Goal: Task Accomplishment & Management: Use online tool/utility

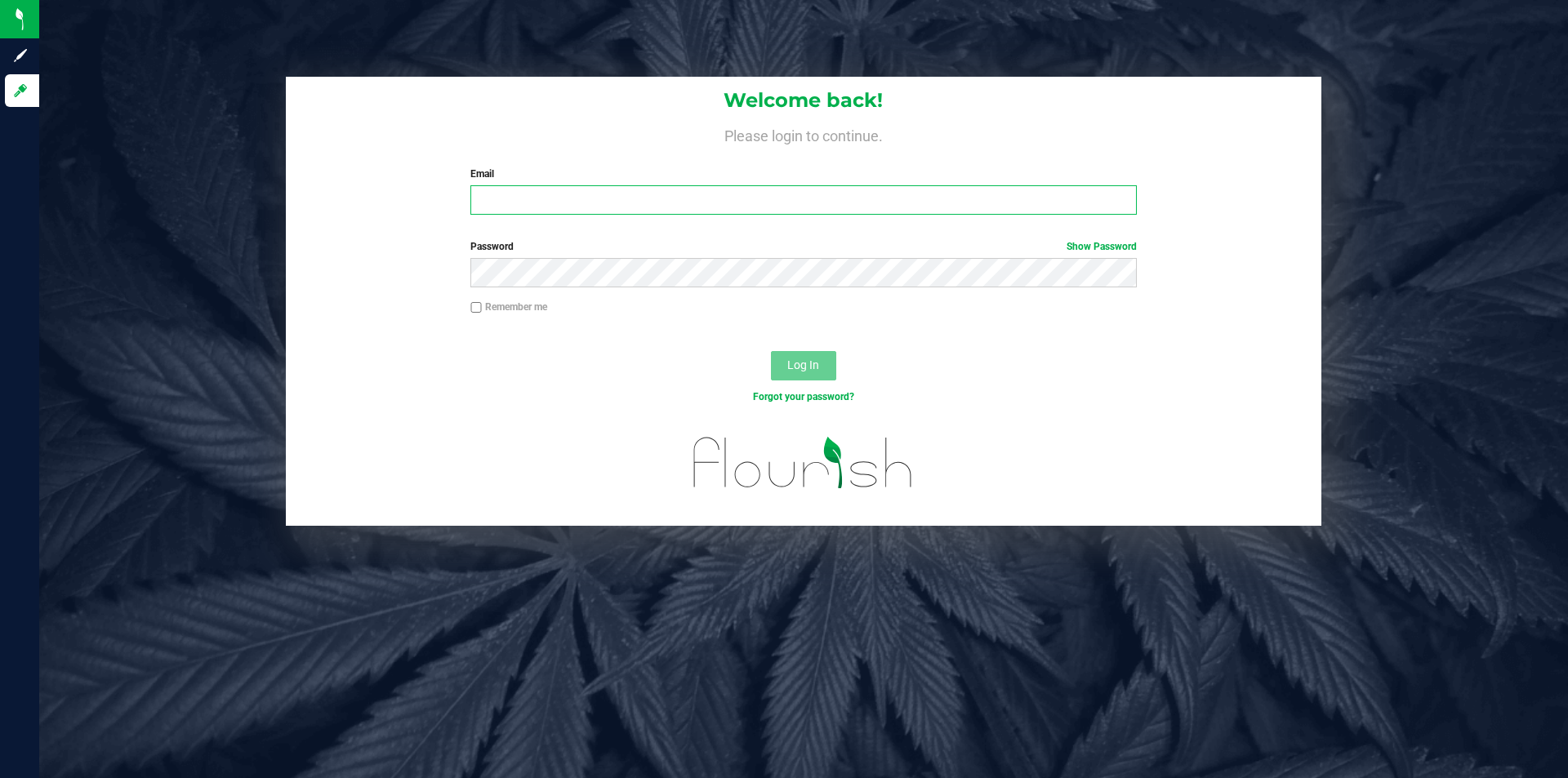
click at [583, 201] on input "Email" at bounding box center [802, 200] width 666 height 29
type input "[PERSON_NAME][EMAIL_ADDRESS][DOMAIN_NAME]"
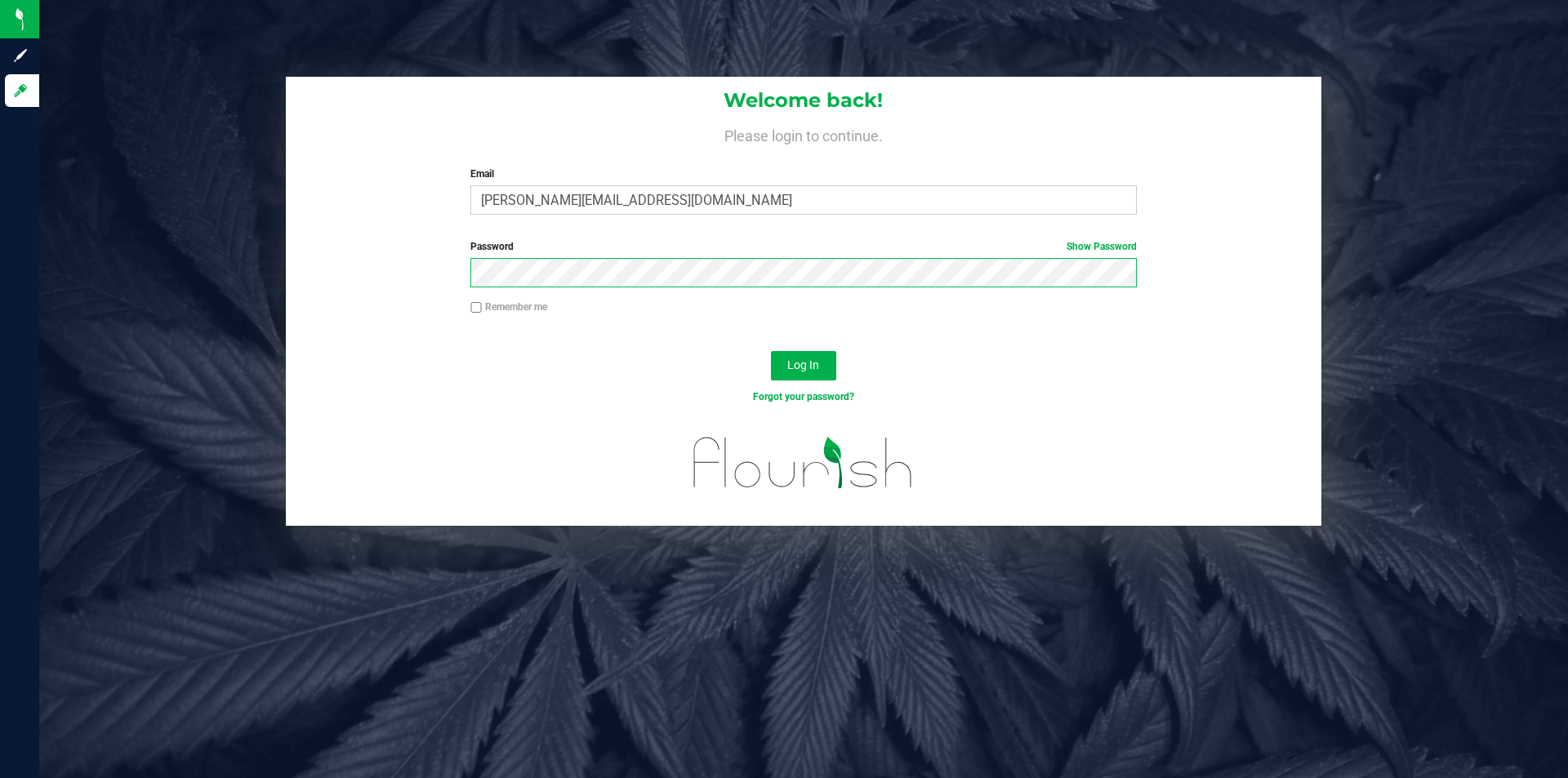
click at [771, 352] on button "Log In" at bounding box center [803, 366] width 65 height 29
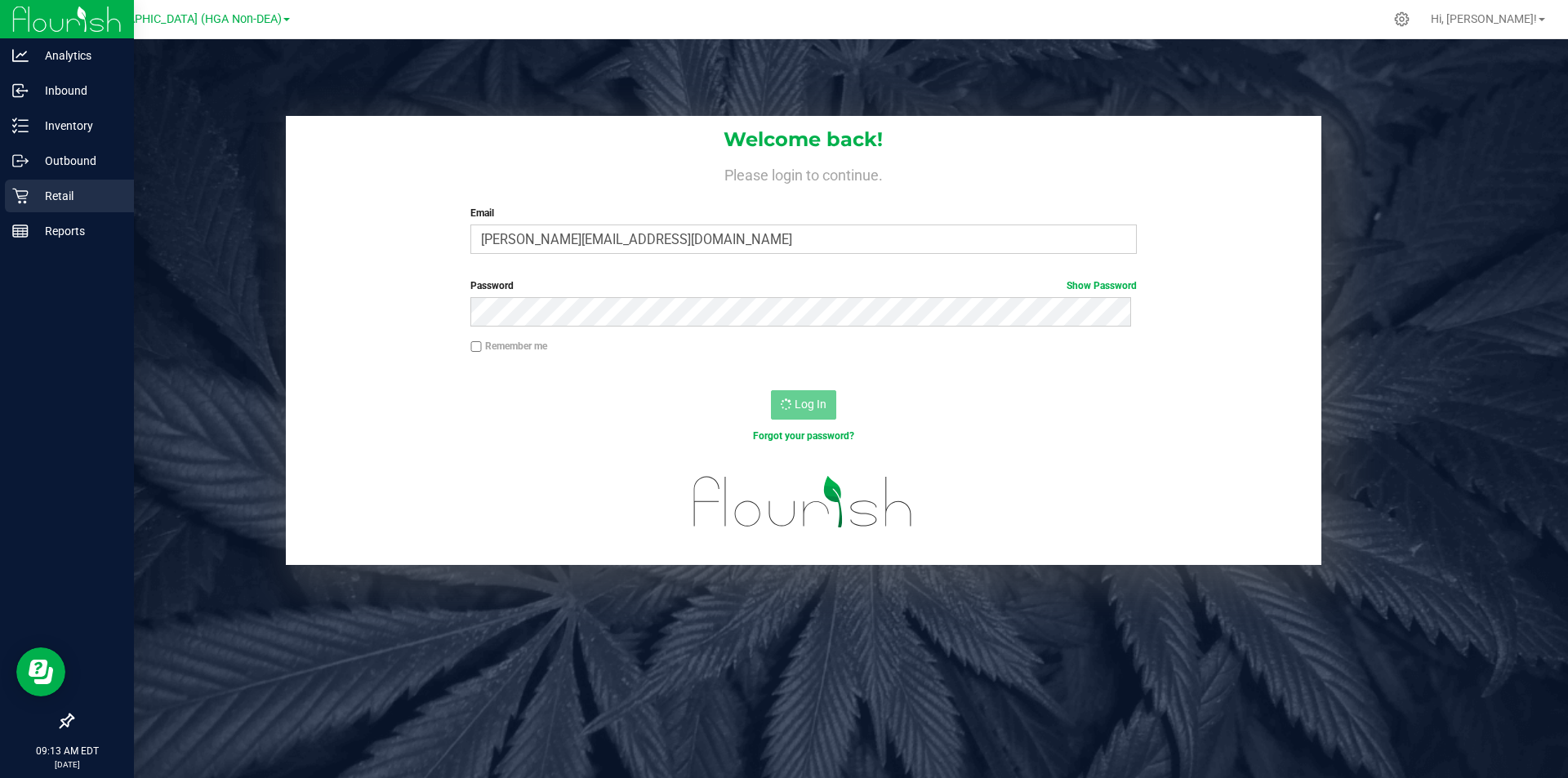
click at [63, 197] on p "Retail" at bounding box center [77, 196] width 98 height 20
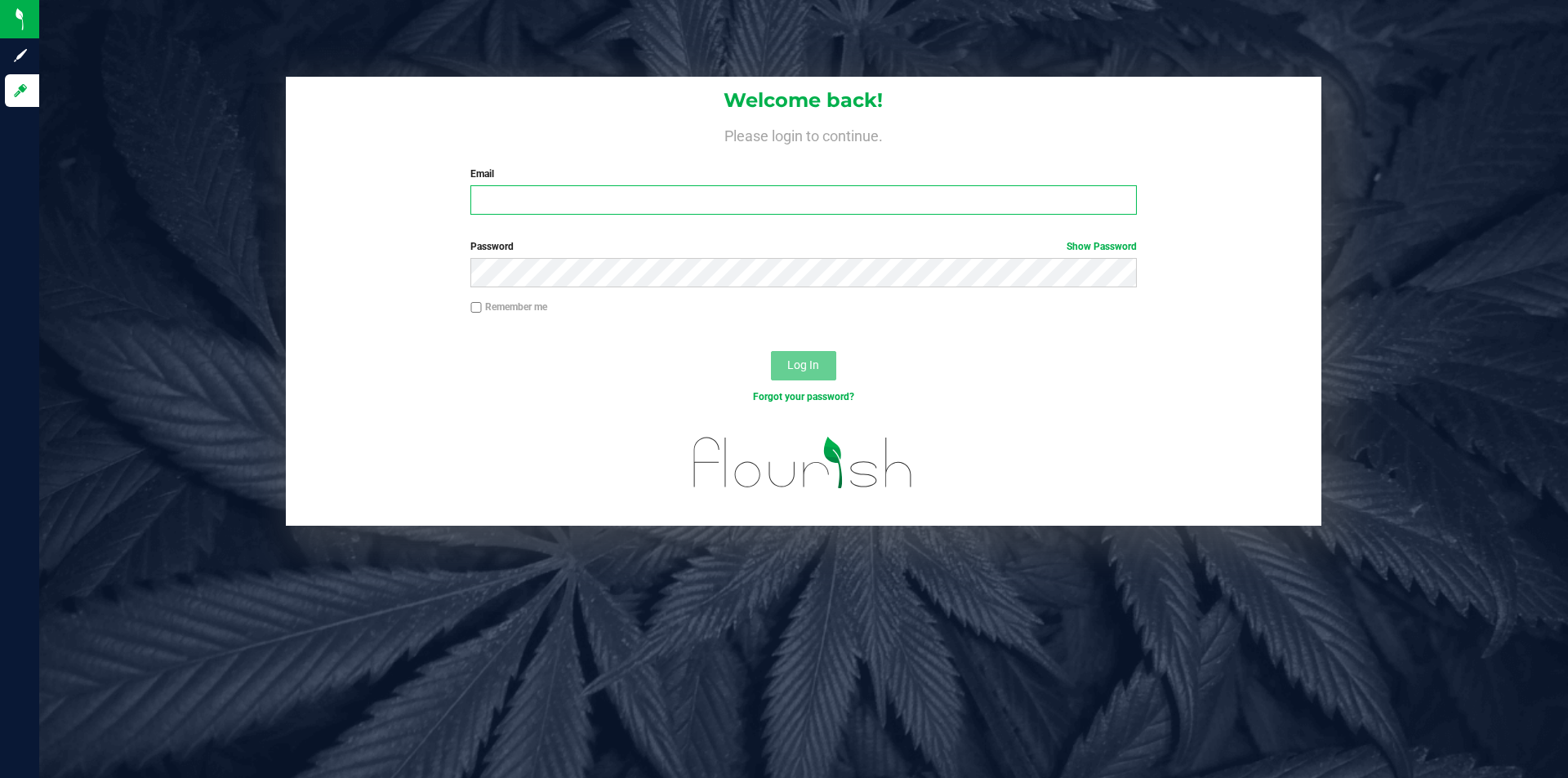
click at [615, 201] on input "Email" at bounding box center [802, 200] width 666 height 29
type input "[PERSON_NAME][EMAIL_ADDRESS][DOMAIN_NAME]"
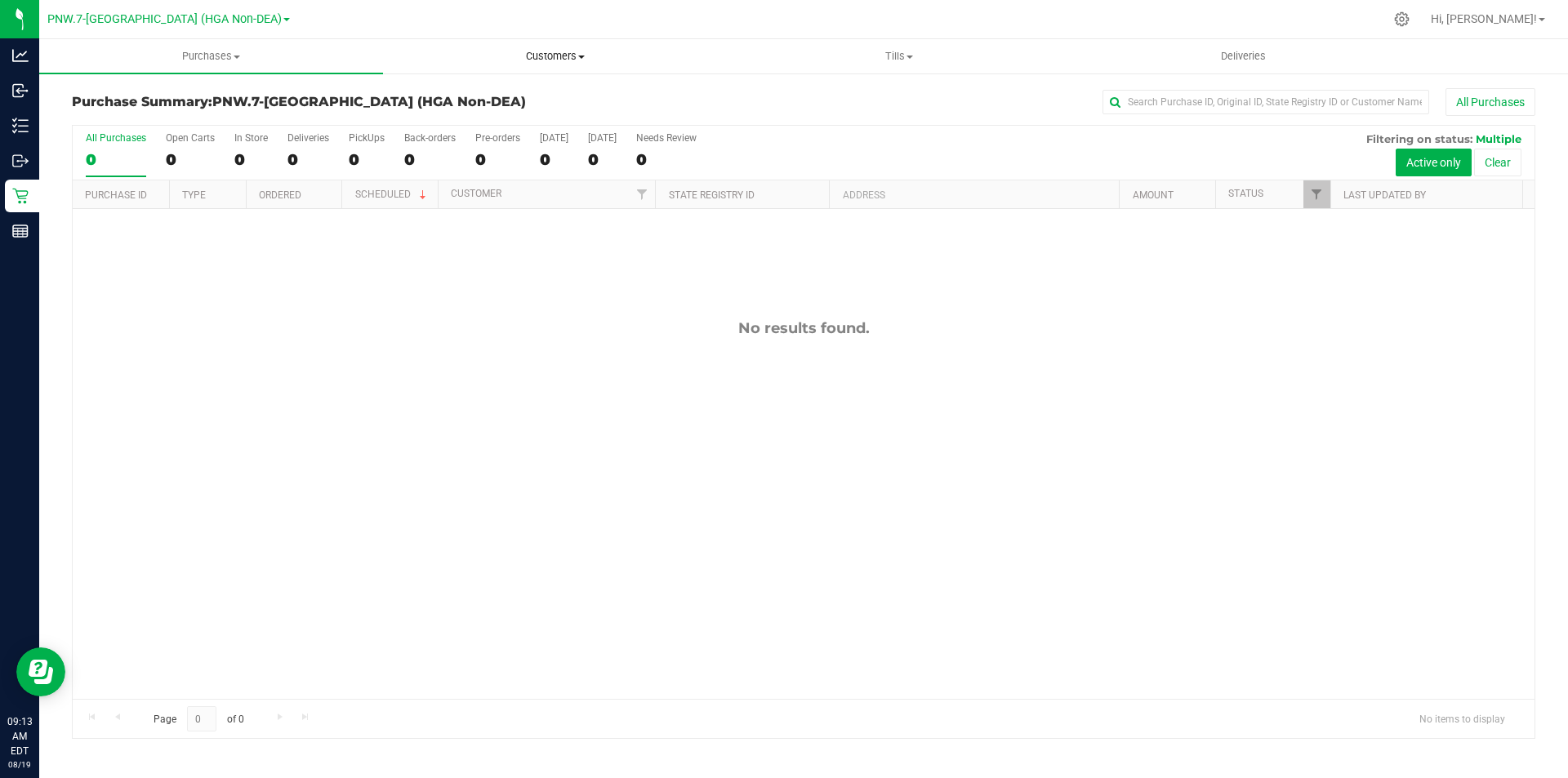
click at [548, 56] on span "Customers" at bounding box center [554, 57] width 342 height 15
click at [892, 63] on span "Tills" at bounding box center [898, 57] width 342 height 15
click at [869, 100] on li "Manage tills" at bounding box center [898, 99] width 344 height 20
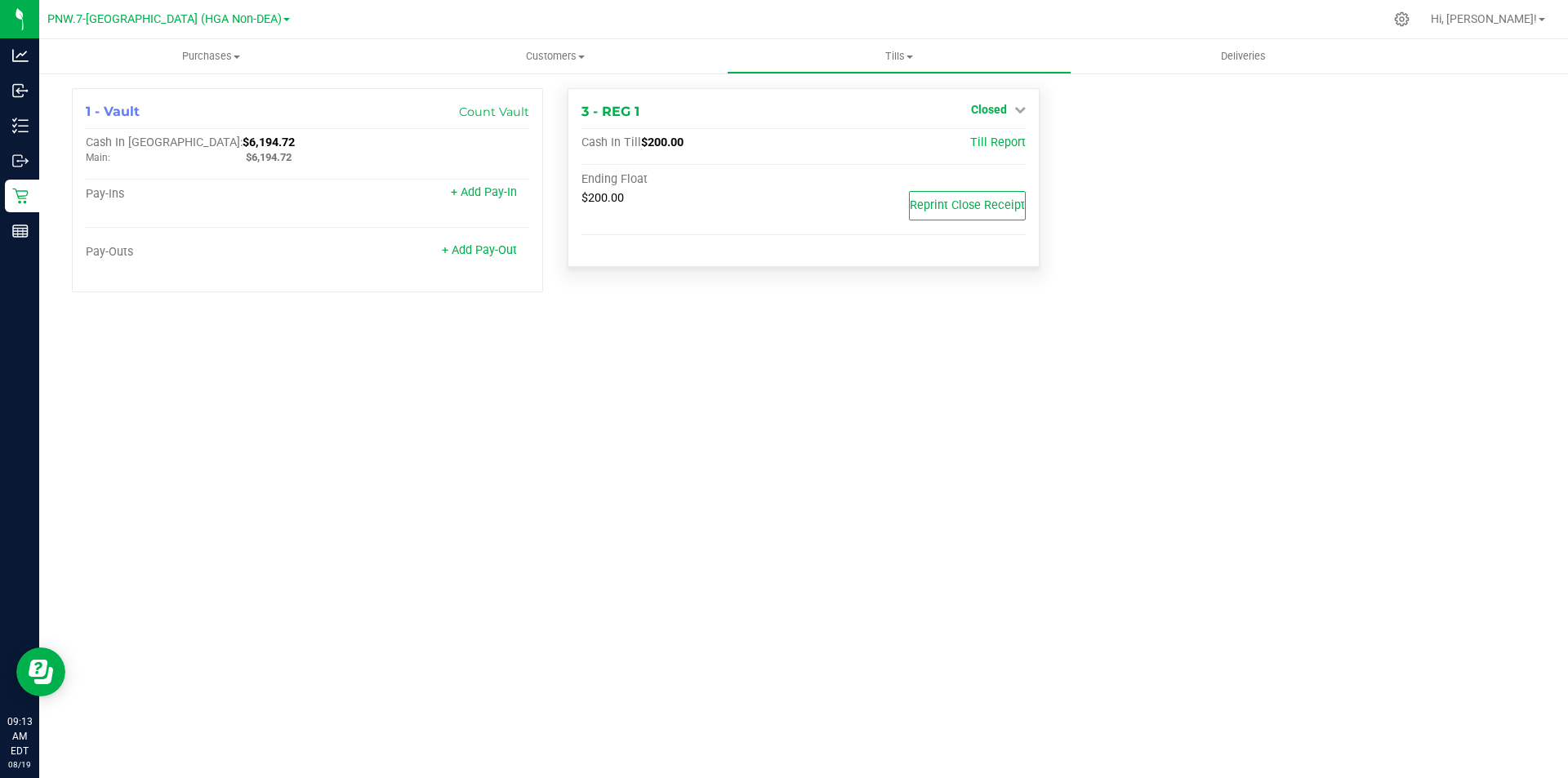
click at [986, 112] on span "Closed" at bounding box center [989, 110] width 36 height 13
click at [995, 144] on link "Open Till" at bounding box center [989, 144] width 44 height 13
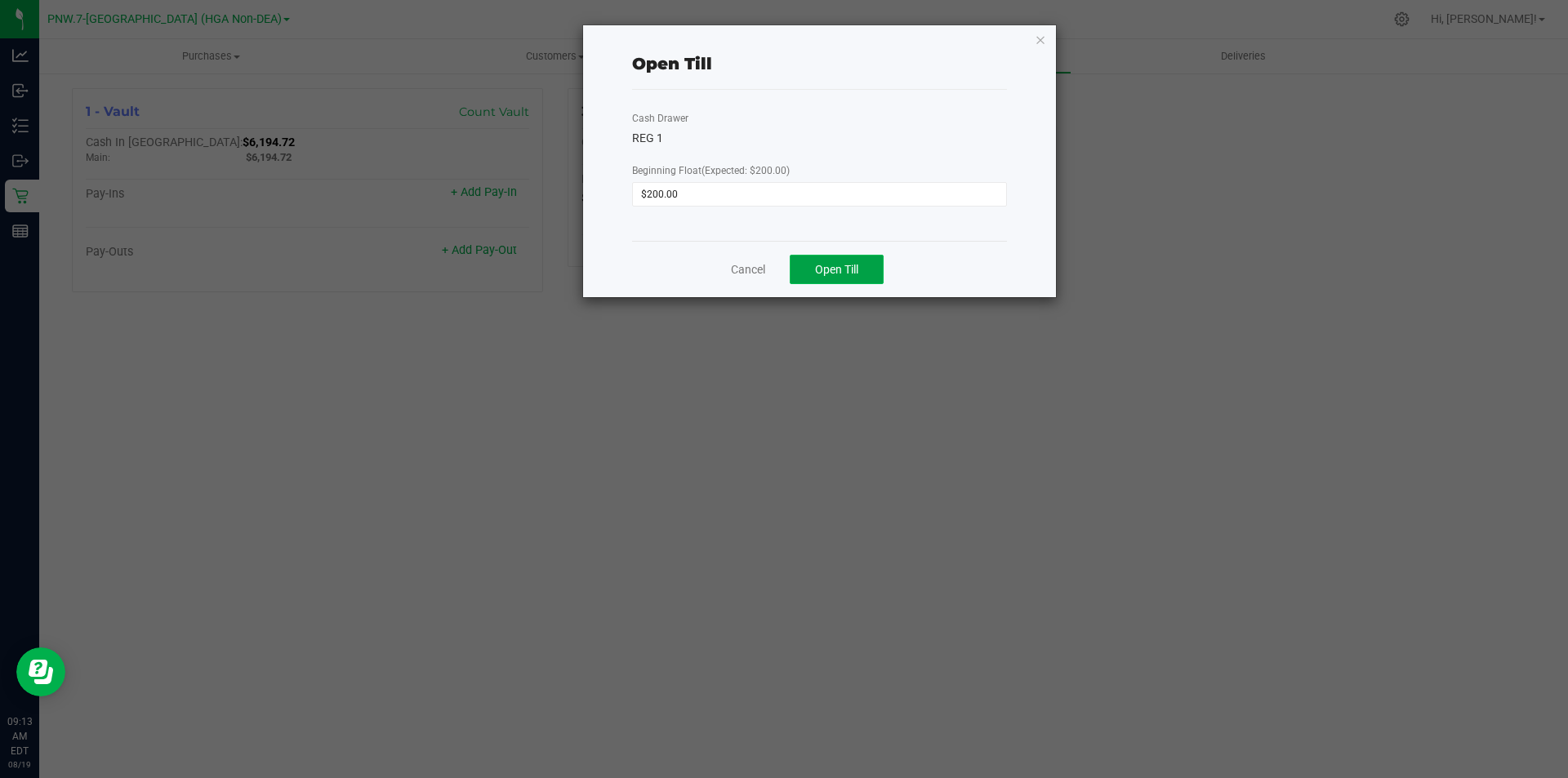
click at [820, 264] on span "Open Till" at bounding box center [837, 270] width 44 height 13
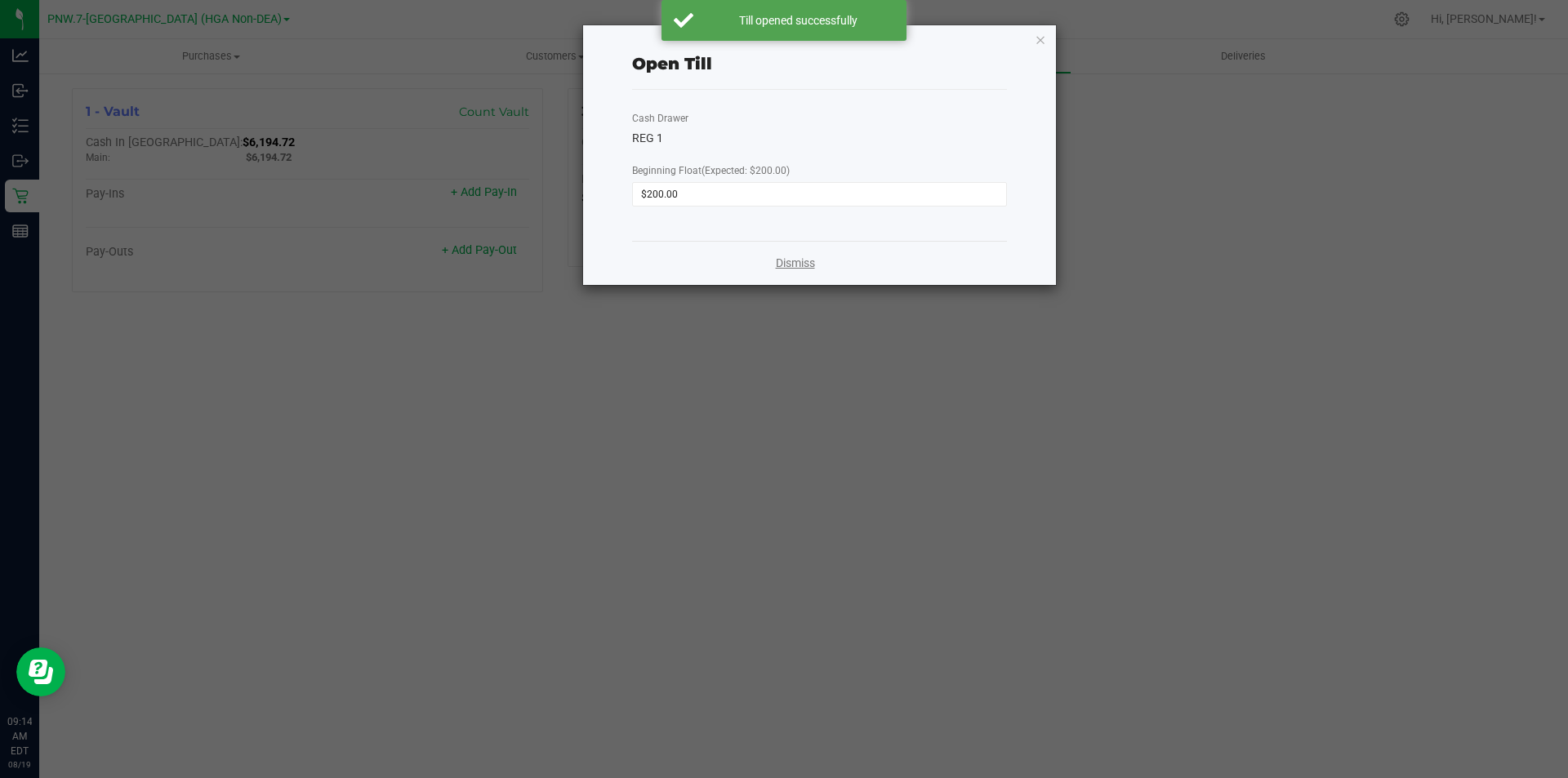
click at [784, 269] on link "Dismiss" at bounding box center [795, 263] width 39 height 17
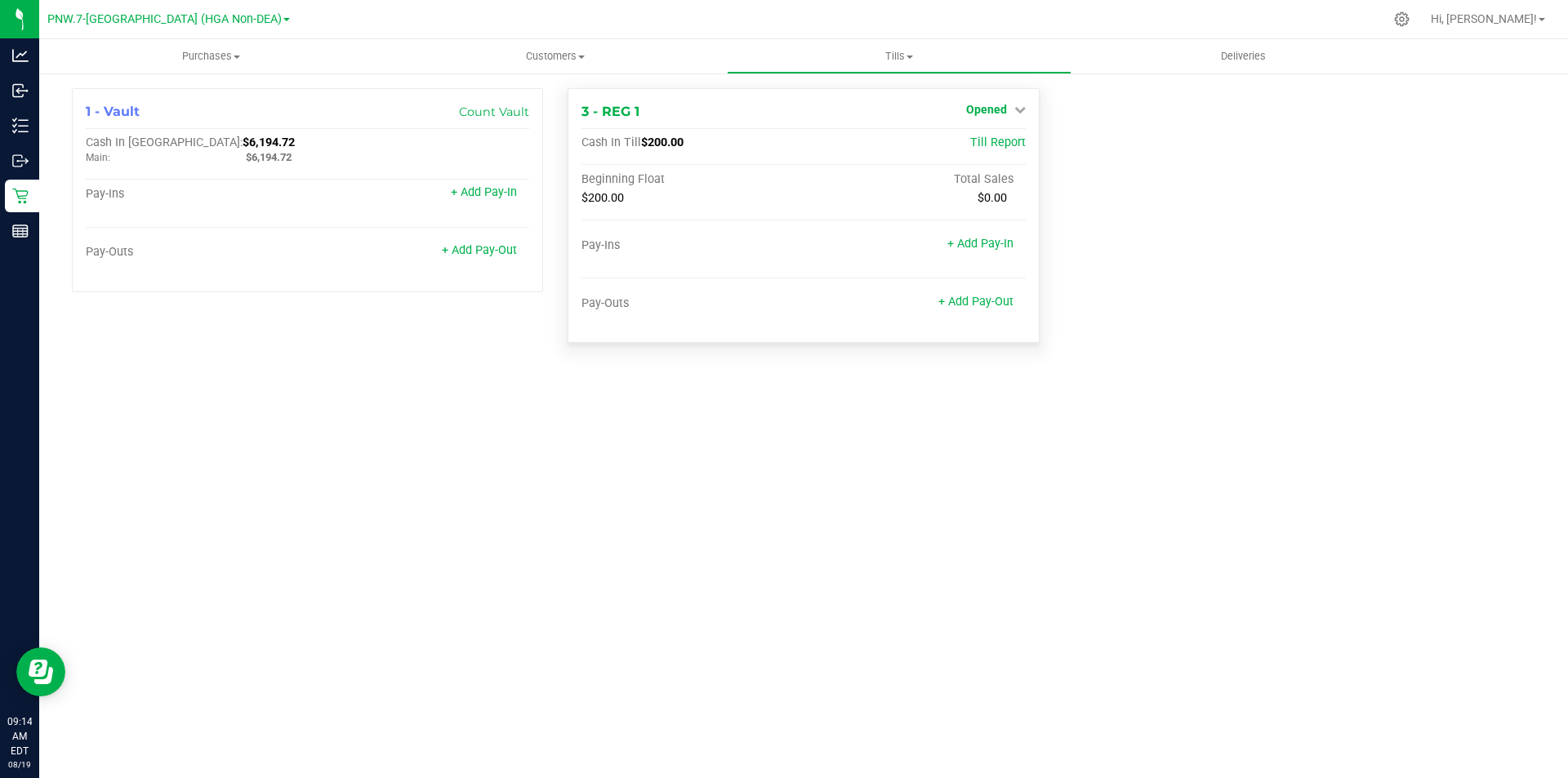
click at [984, 113] on span "Opened" at bounding box center [986, 110] width 41 height 13
click at [989, 143] on link "Close Till" at bounding box center [988, 144] width 45 height 13
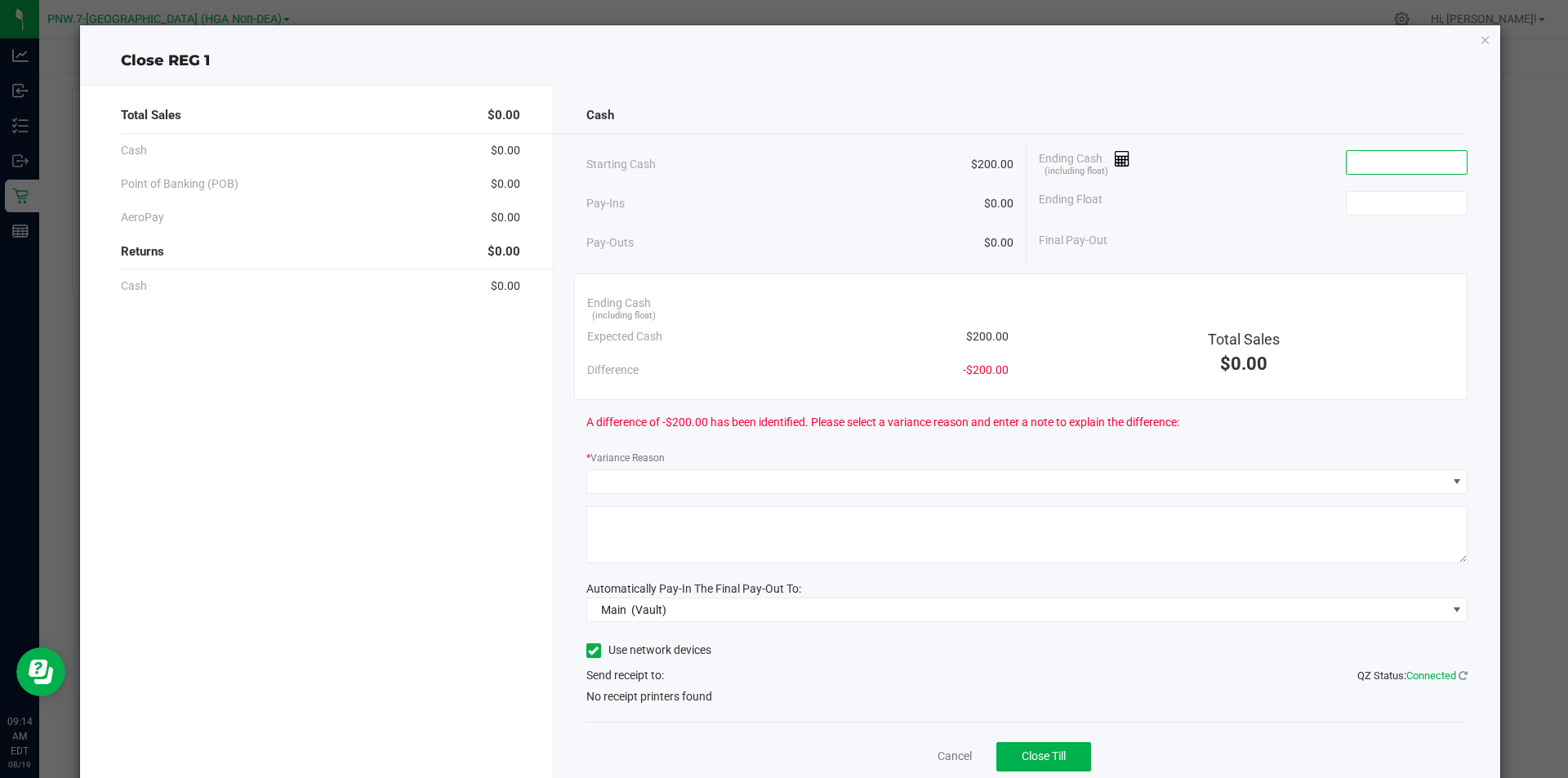
click at [1394, 165] on input at bounding box center [1406, 162] width 120 height 23
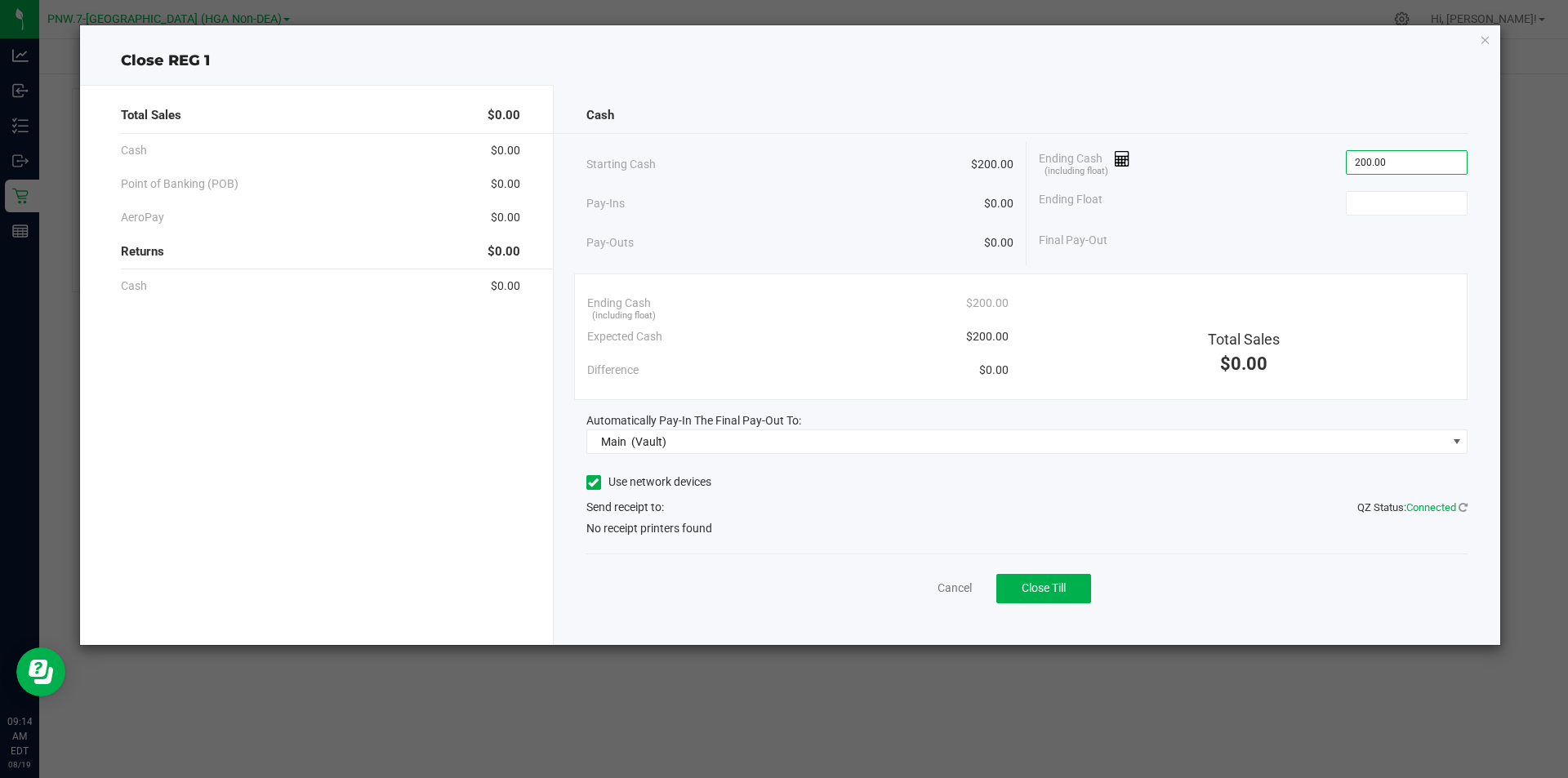
type input "$200.00"
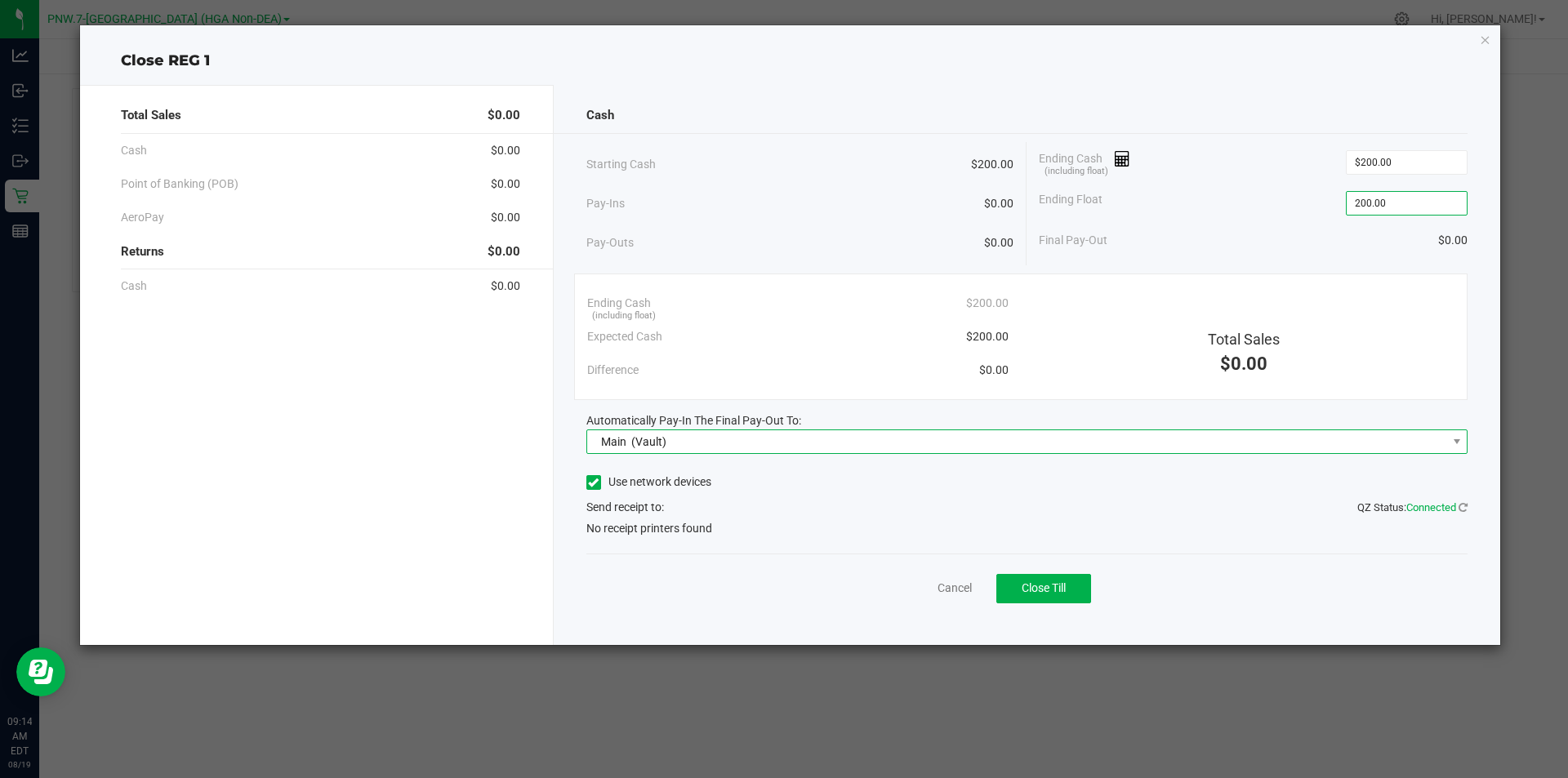
type input "$200.00"
click at [807, 440] on span "Main (Vault)" at bounding box center [1018, 442] width 860 height 23
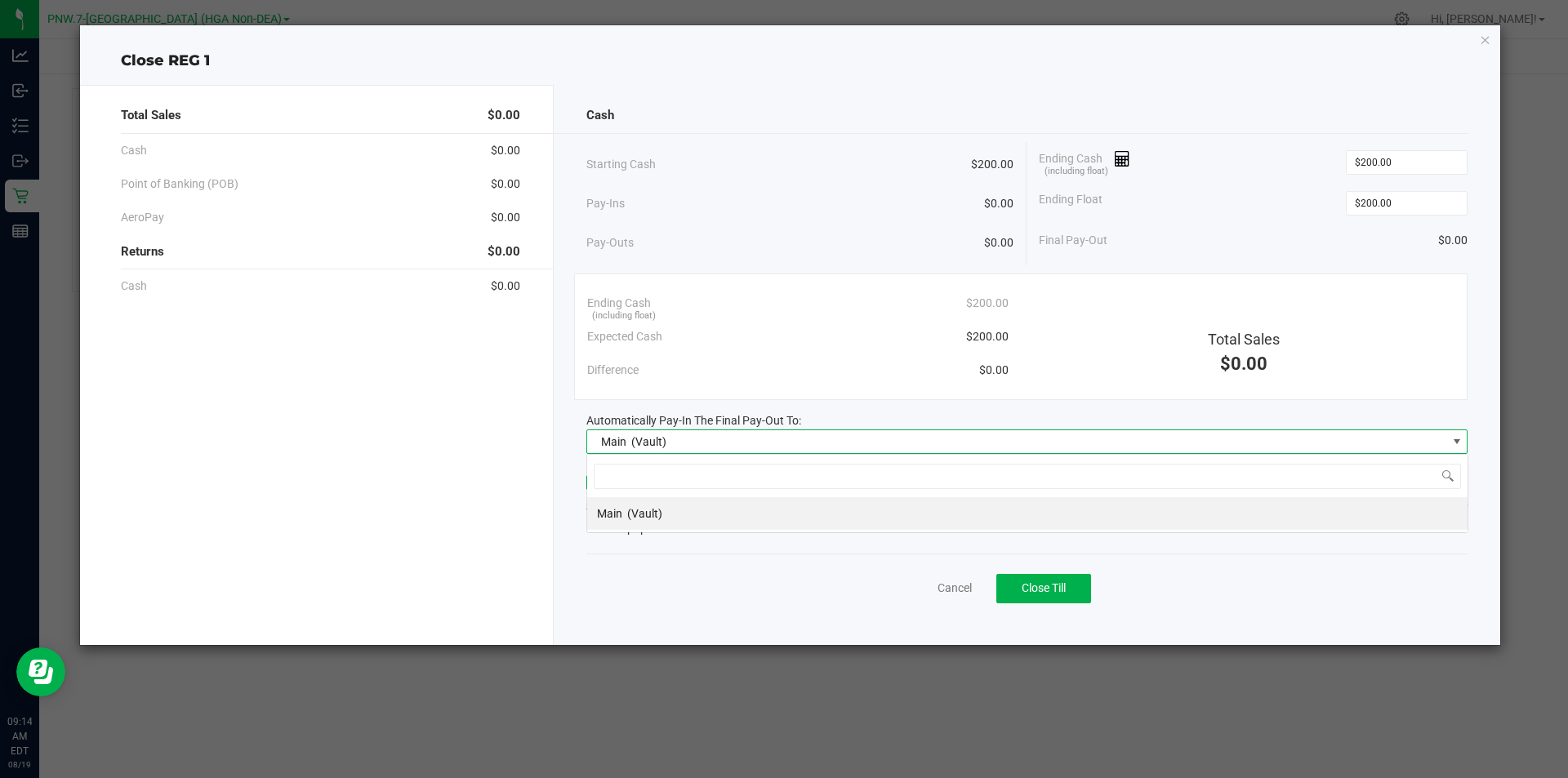
scroll to position [25, 881]
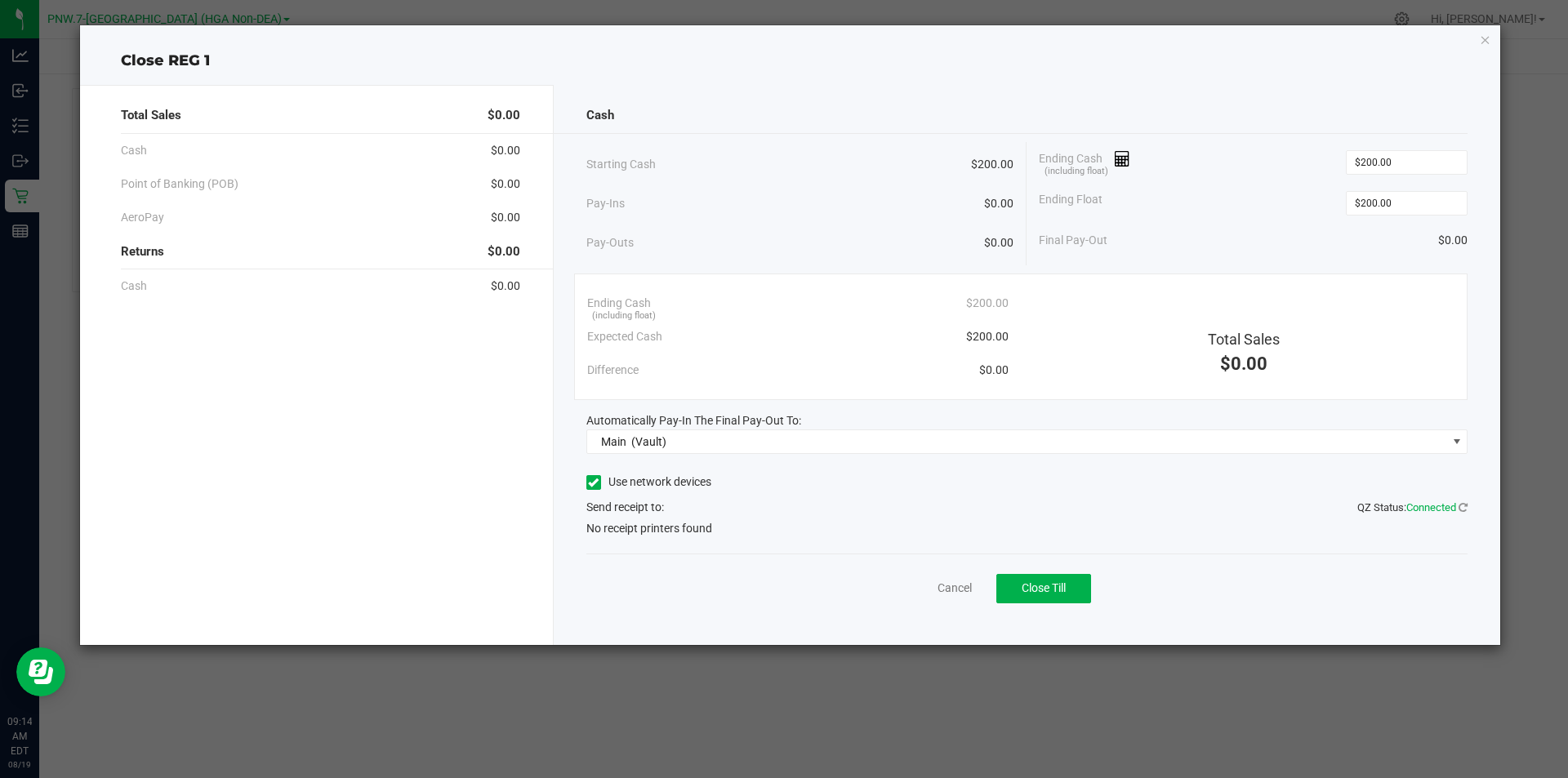
click at [716, 571] on div "Cancel Close Till" at bounding box center [1027, 585] width 882 height 63
click at [592, 482] on icon at bounding box center [593, 482] width 10 height 0
click at [0, 0] on input "Use network devices" at bounding box center [0, 0] width 0 height 0
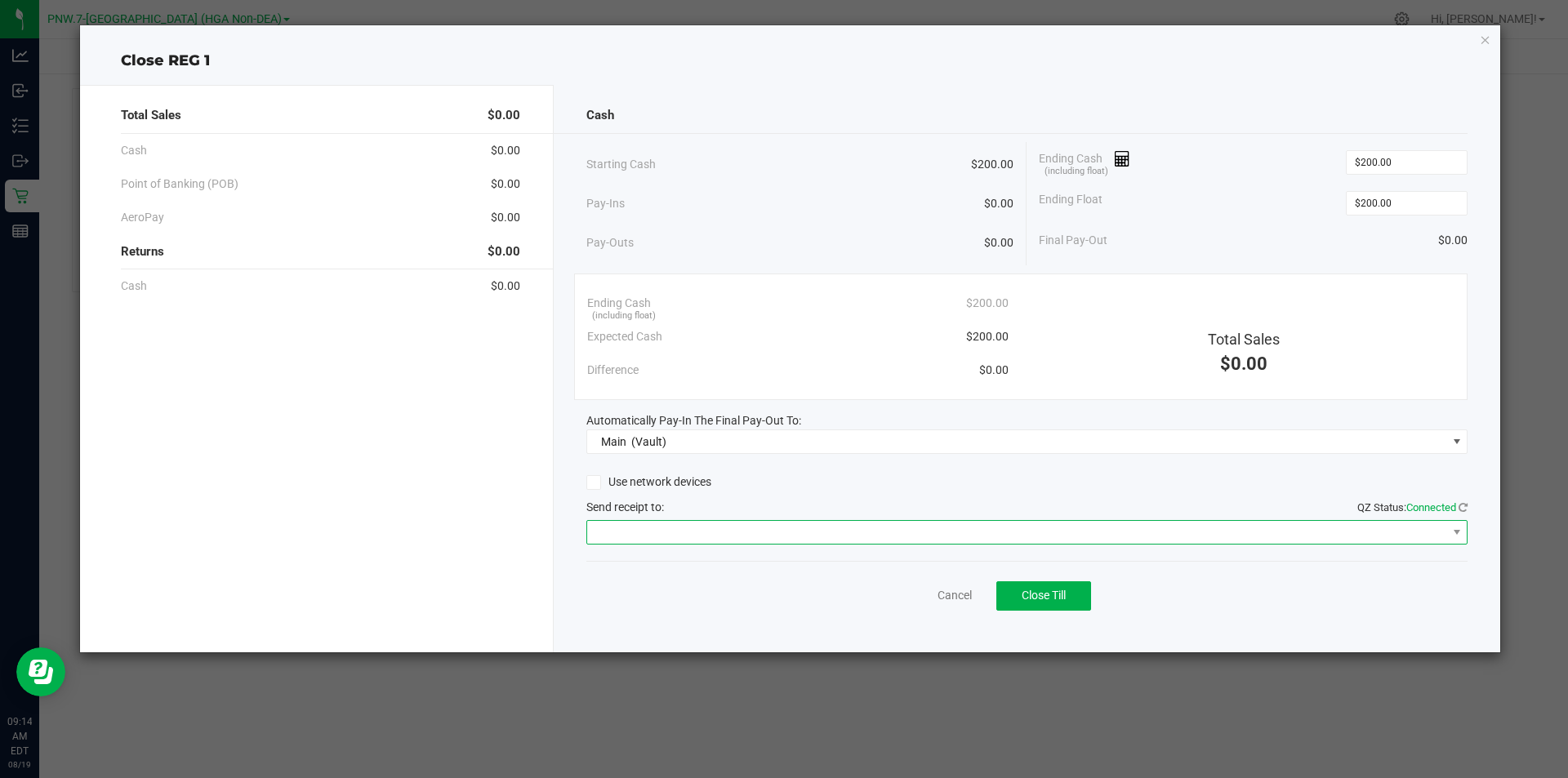
click at [690, 525] on span at bounding box center [1018, 533] width 860 height 23
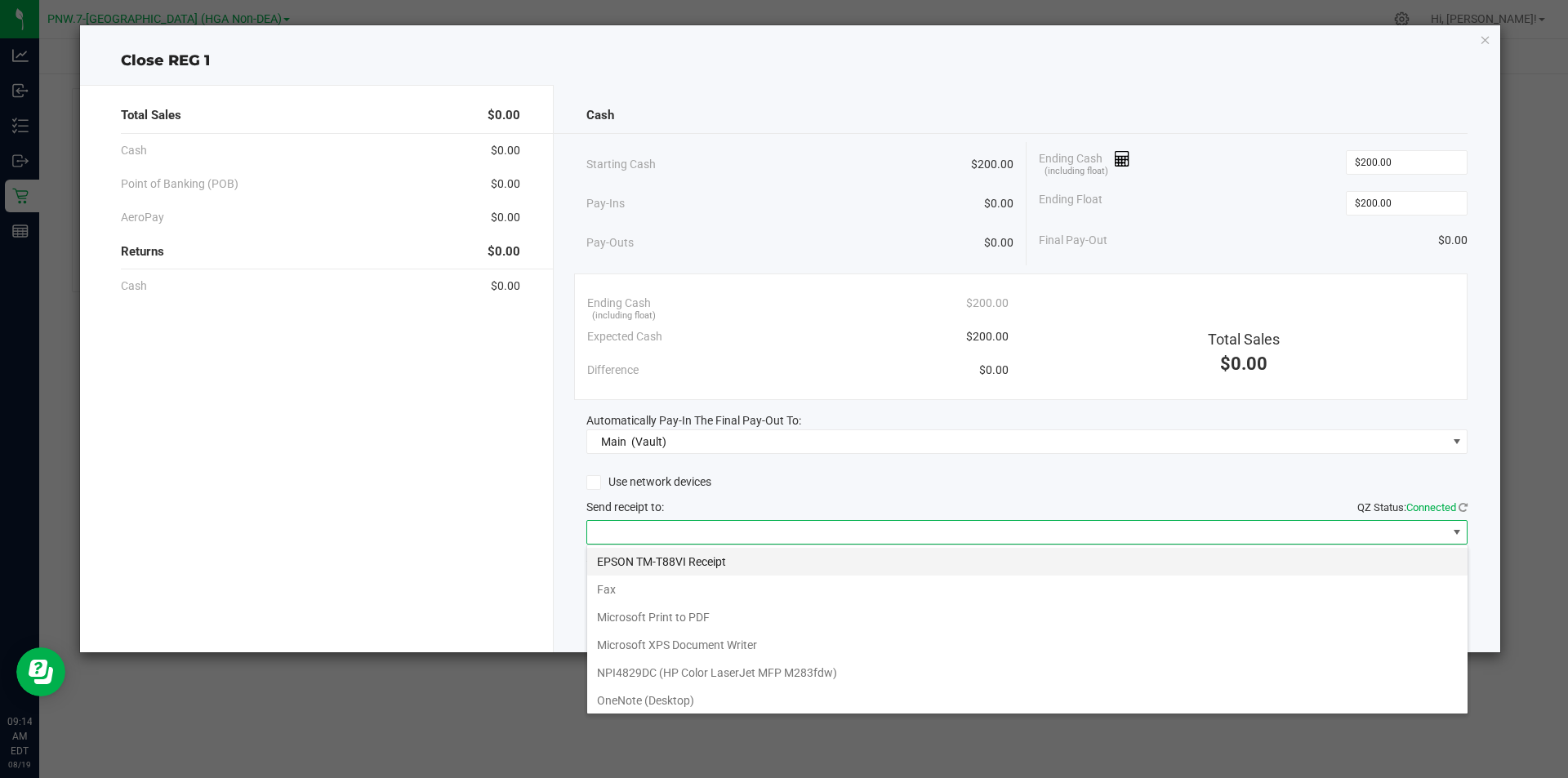
click at [699, 561] on Receipt "EPSON TM-T88VI Receipt" at bounding box center [1027, 561] width 880 height 27
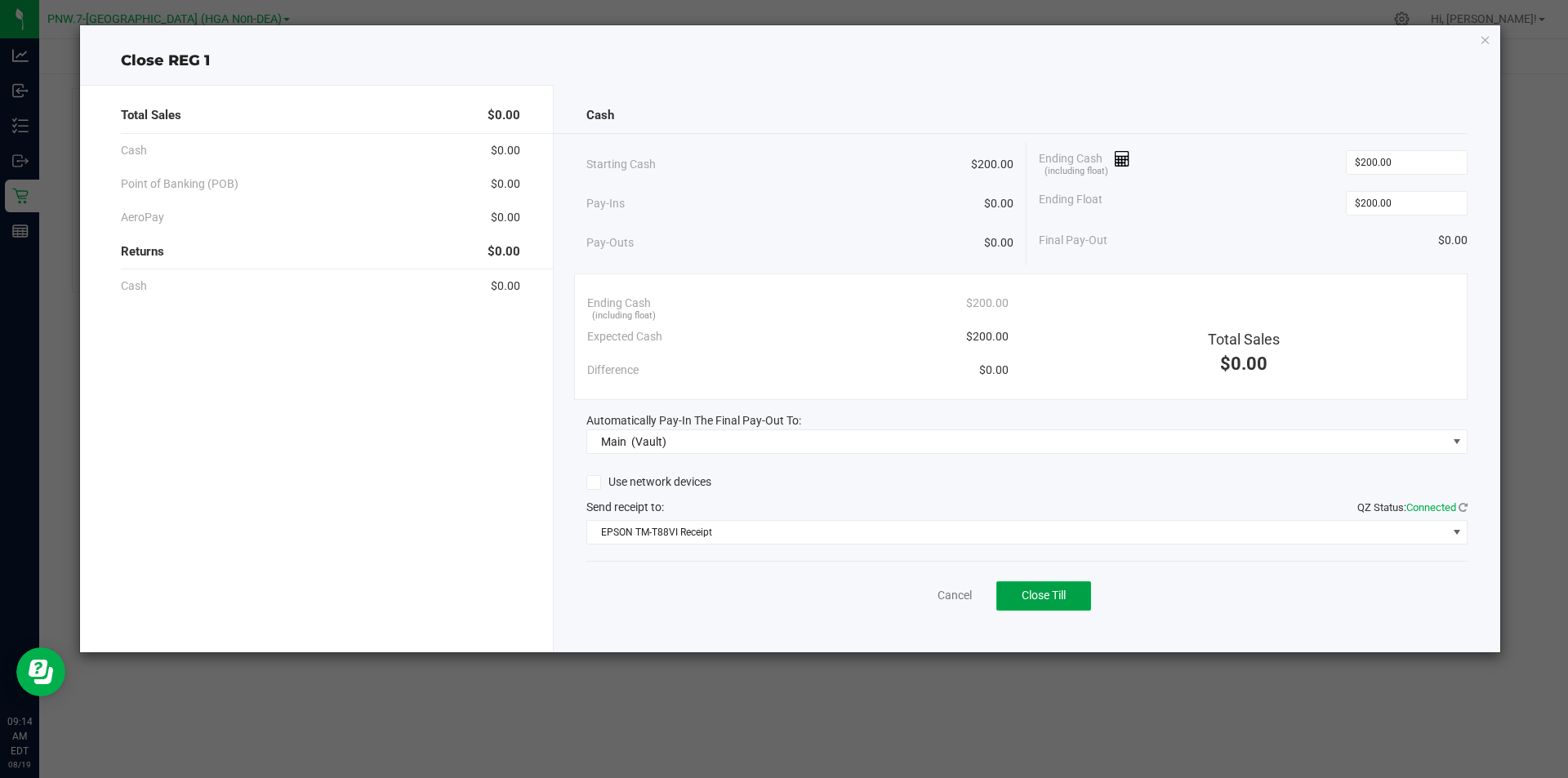
click at [1056, 589] on span "Close Till" at bounding box center [1043, 595] width 45 height 13
click at [1485, 37] on icon "button" at bounding box center [1486, 39] width 11 height 20
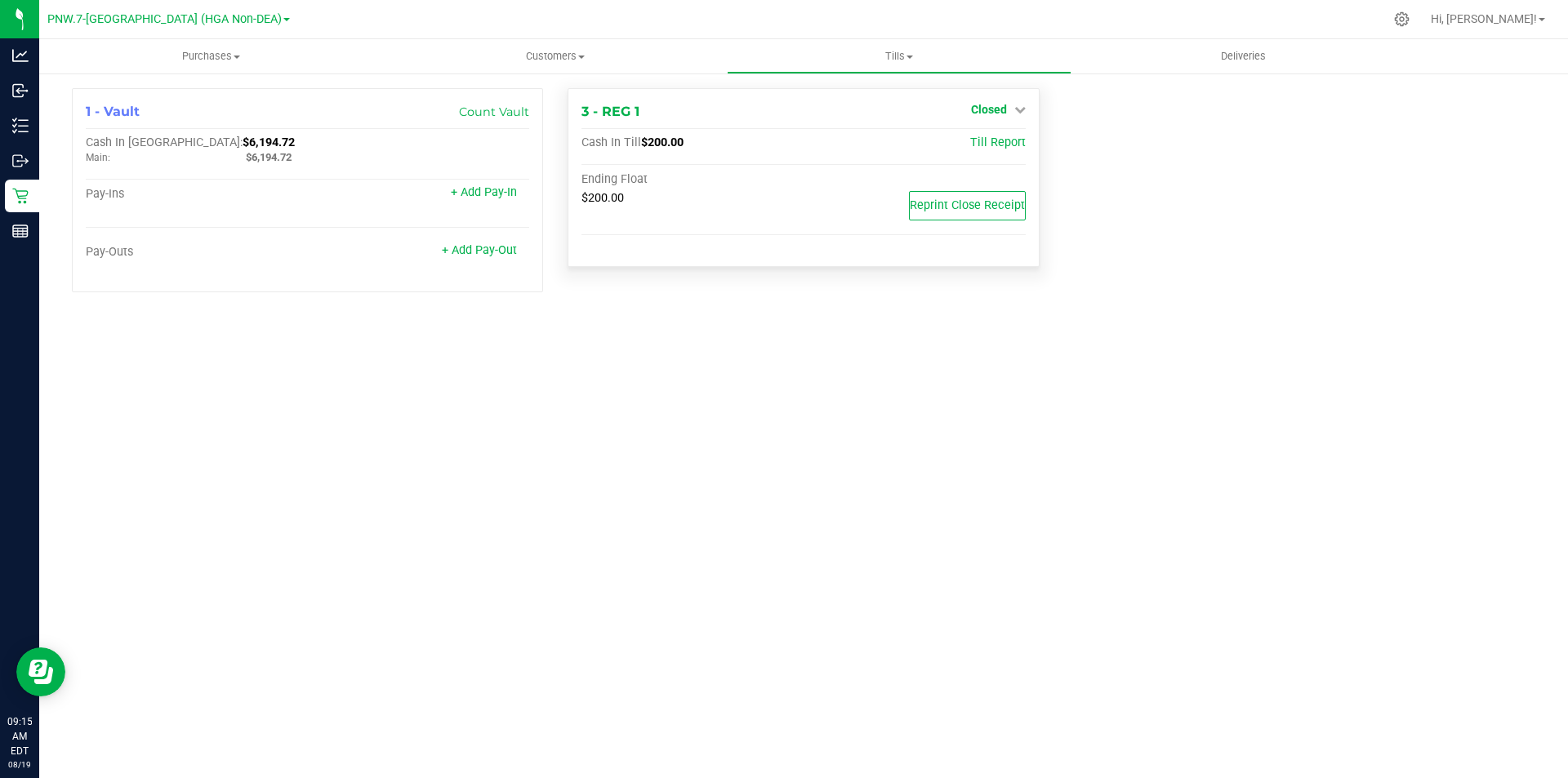
click at [992, 104] on span "Closed" at bounding box center [989, 110] width 36 height 13
click at [983, 145] on link "Open Till" at bounding box center [989, 144] width 44 height 13
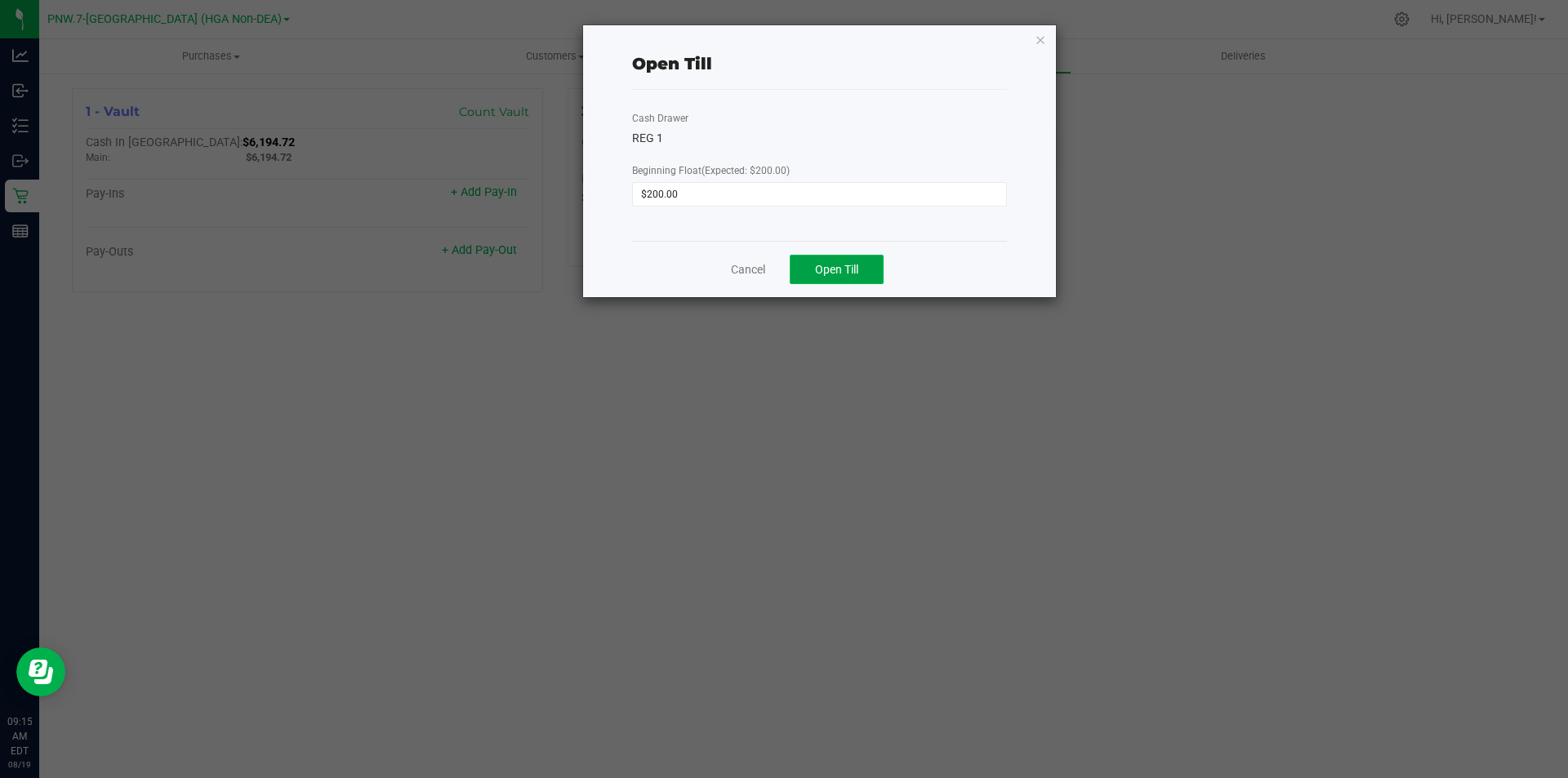
click at [844, 267] on span "Open Till" at bounding box center [837, 270] width 44 height 13
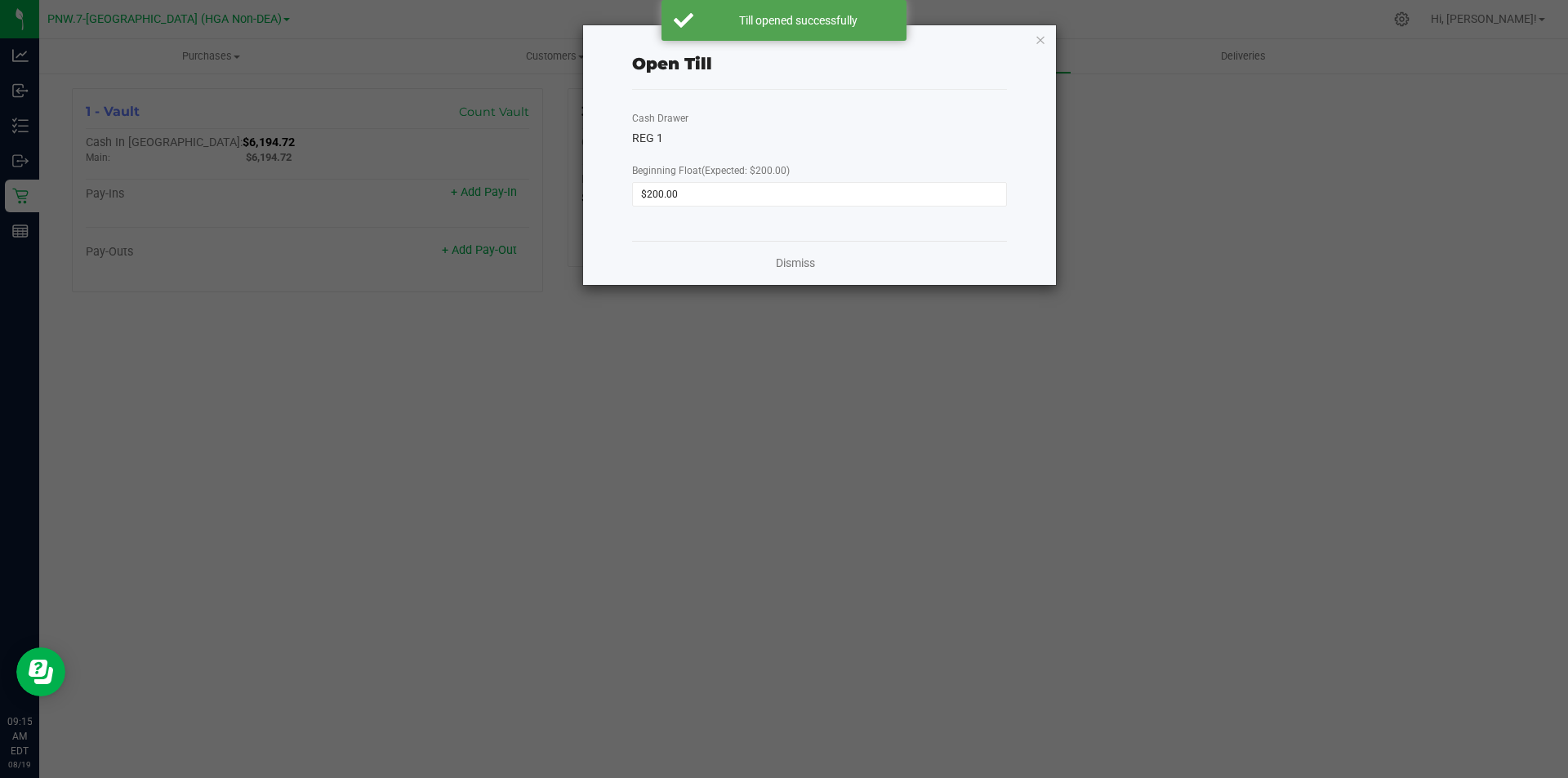
click at [298, 390] on ngb-modal-window "Open Till Cash Drawer REG 1 Beginning Float (Expected: $200.00) $200.00 Dismiss" at bounding box center [790, 389] width 1580 height 778
click at [1038, 39] on icon "button" at bounding box center [1040, 39] width 11 height 20
